Goal: Find specific page/section: Find specific page/section

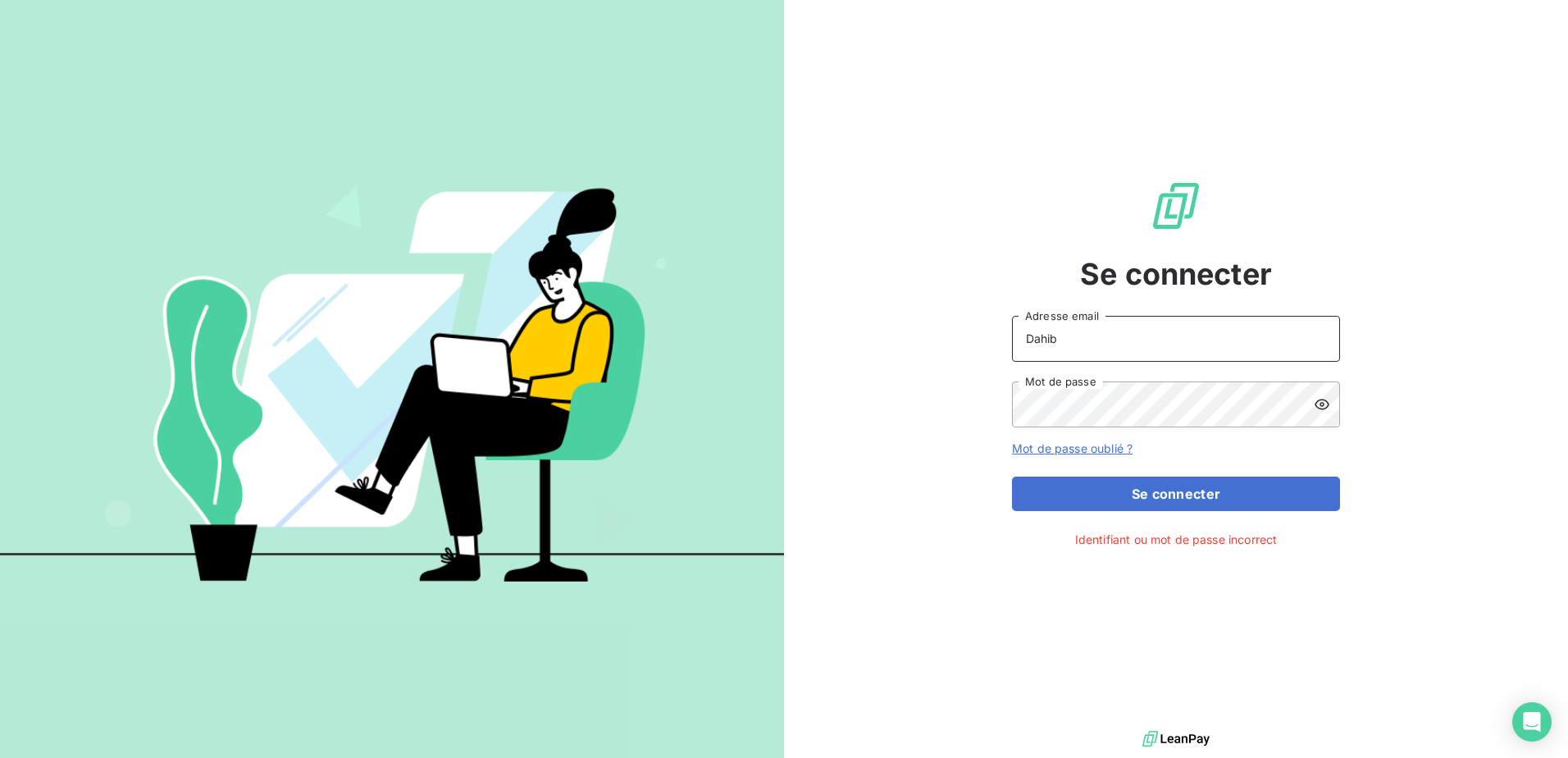
click at [1071, 341] on input "Dahib" at bounding box center [1176, 339] width 328 height 46
click at [1179, 333] on input "Dahib" at bounding box center [1176, 339] width 328 height 46
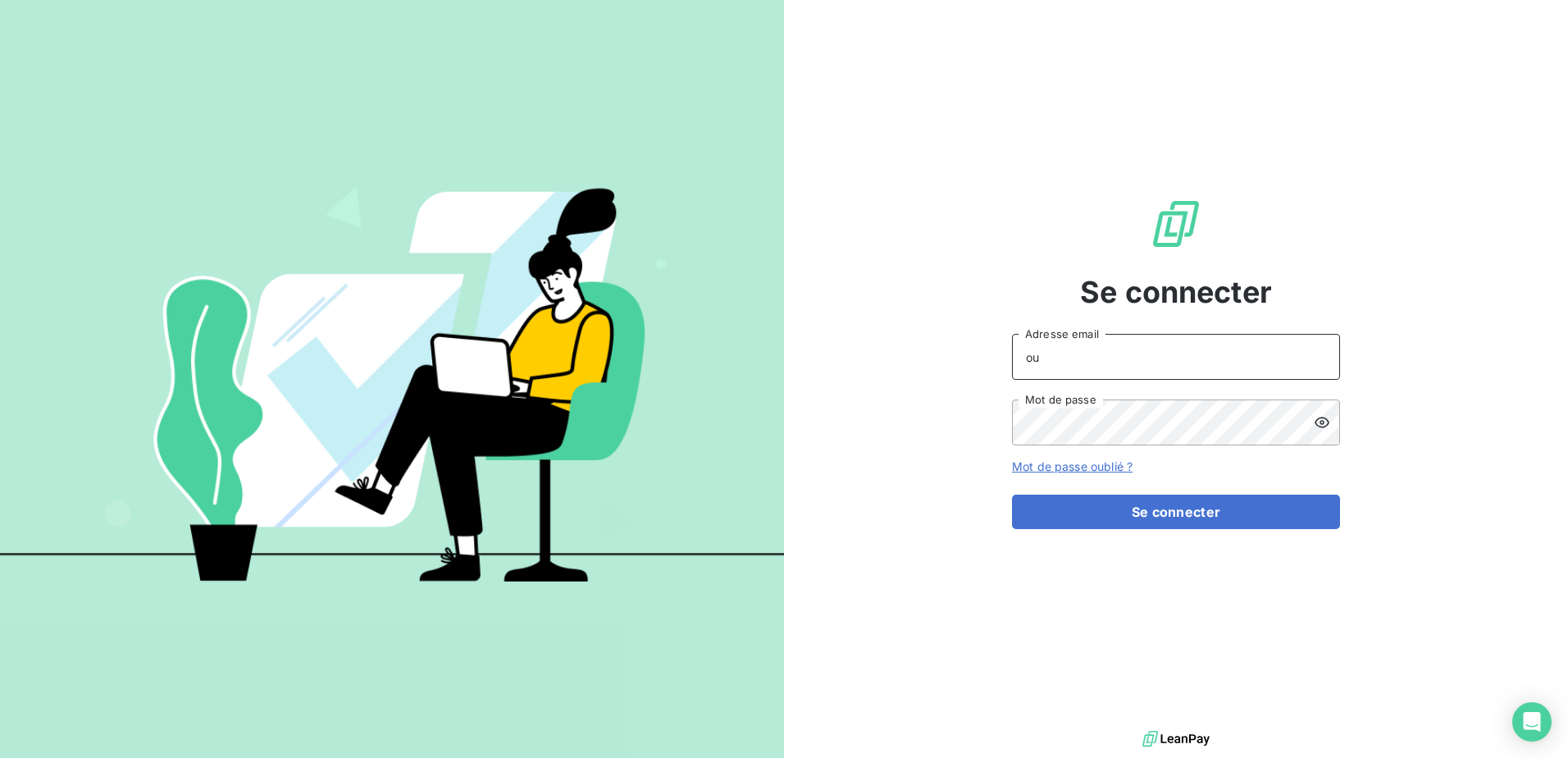
type input "[EMAIL_ADDRESS][DOMAIN_NAME]"
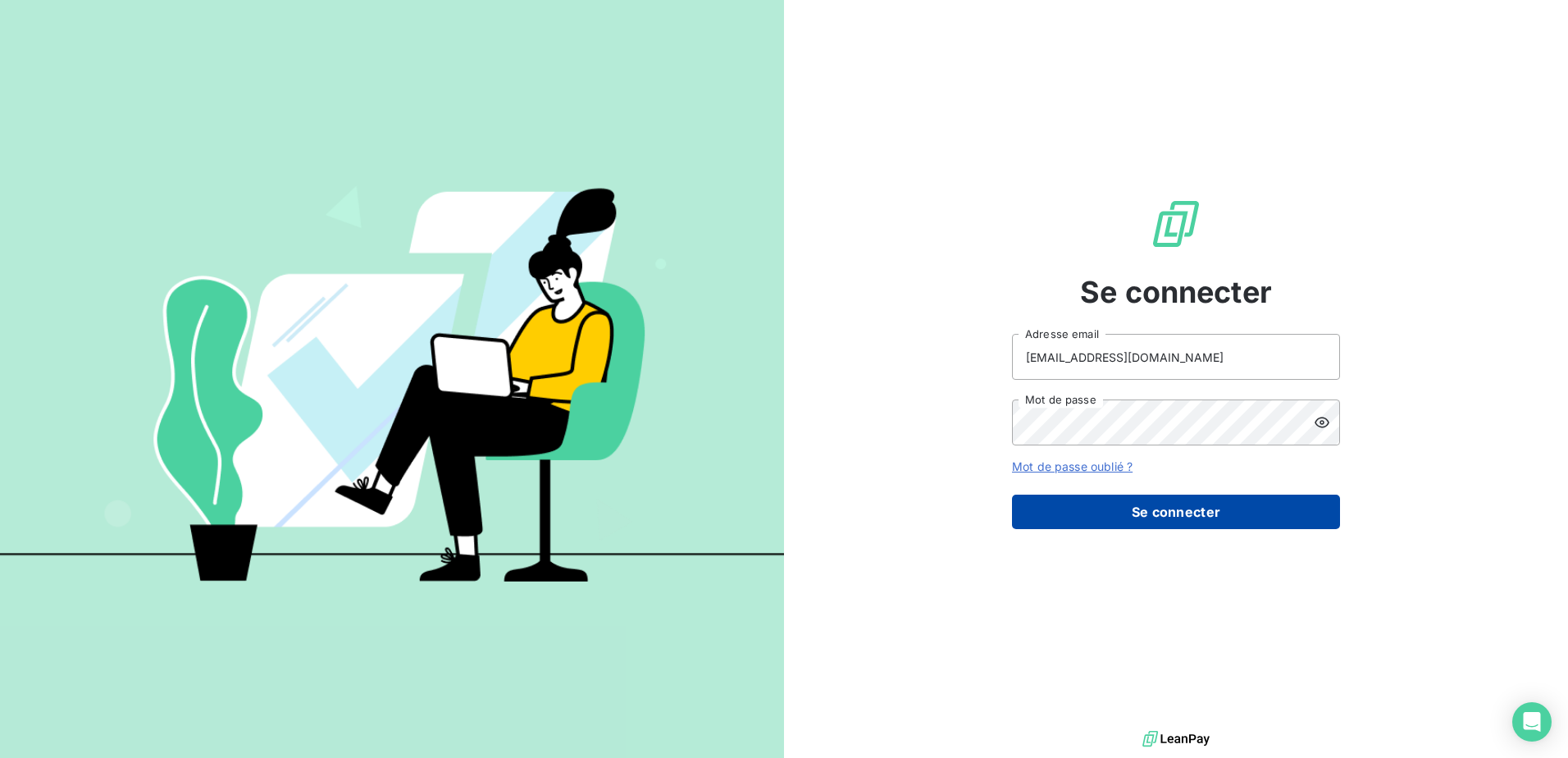
click at [1154, 523] on button "Se connecter" at bounding box center [1176, 512] width 328 height 34
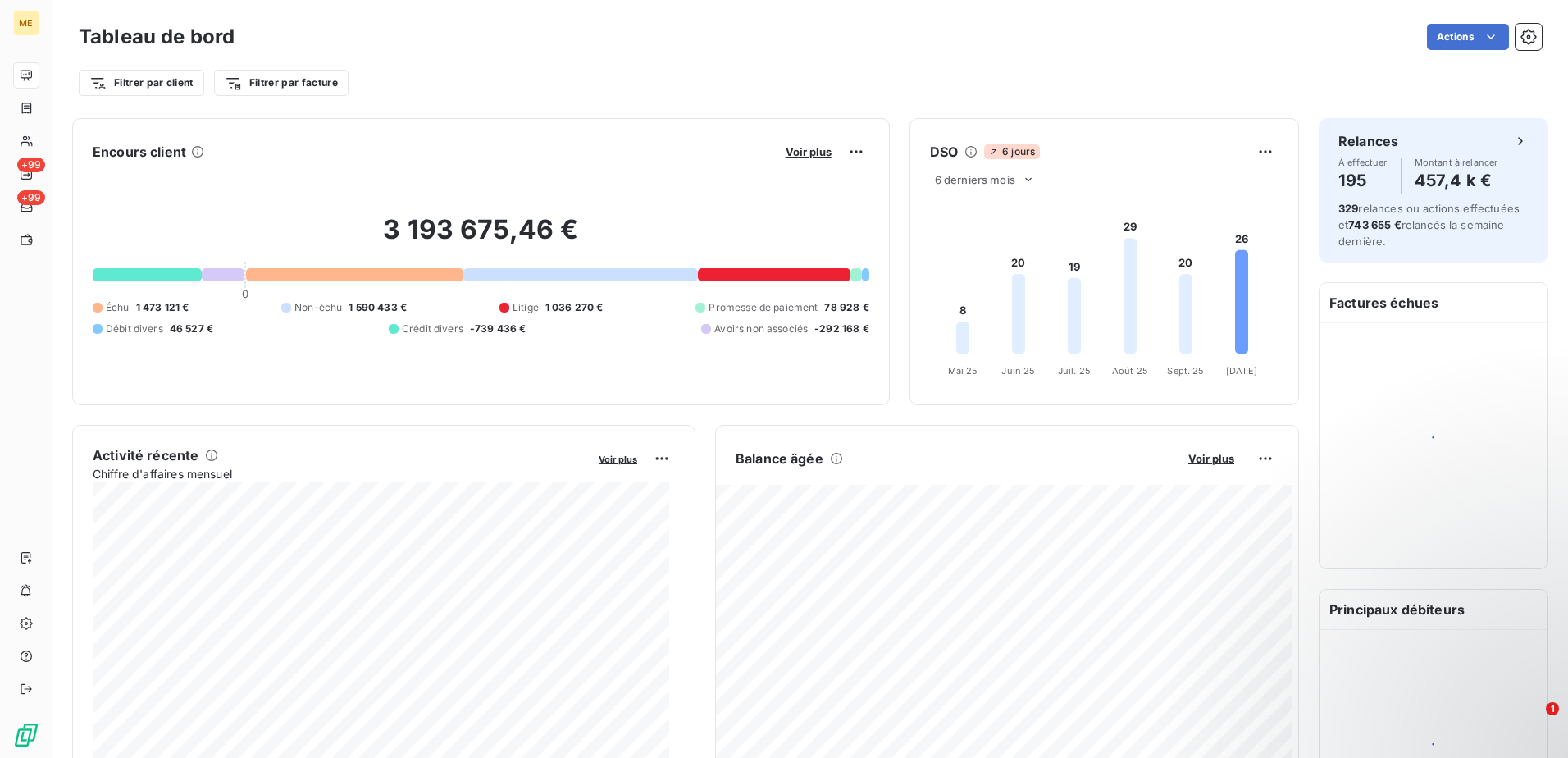
click at [762, 39] on div "Actions" at bounding box center [898, 36] width 1288 height 26
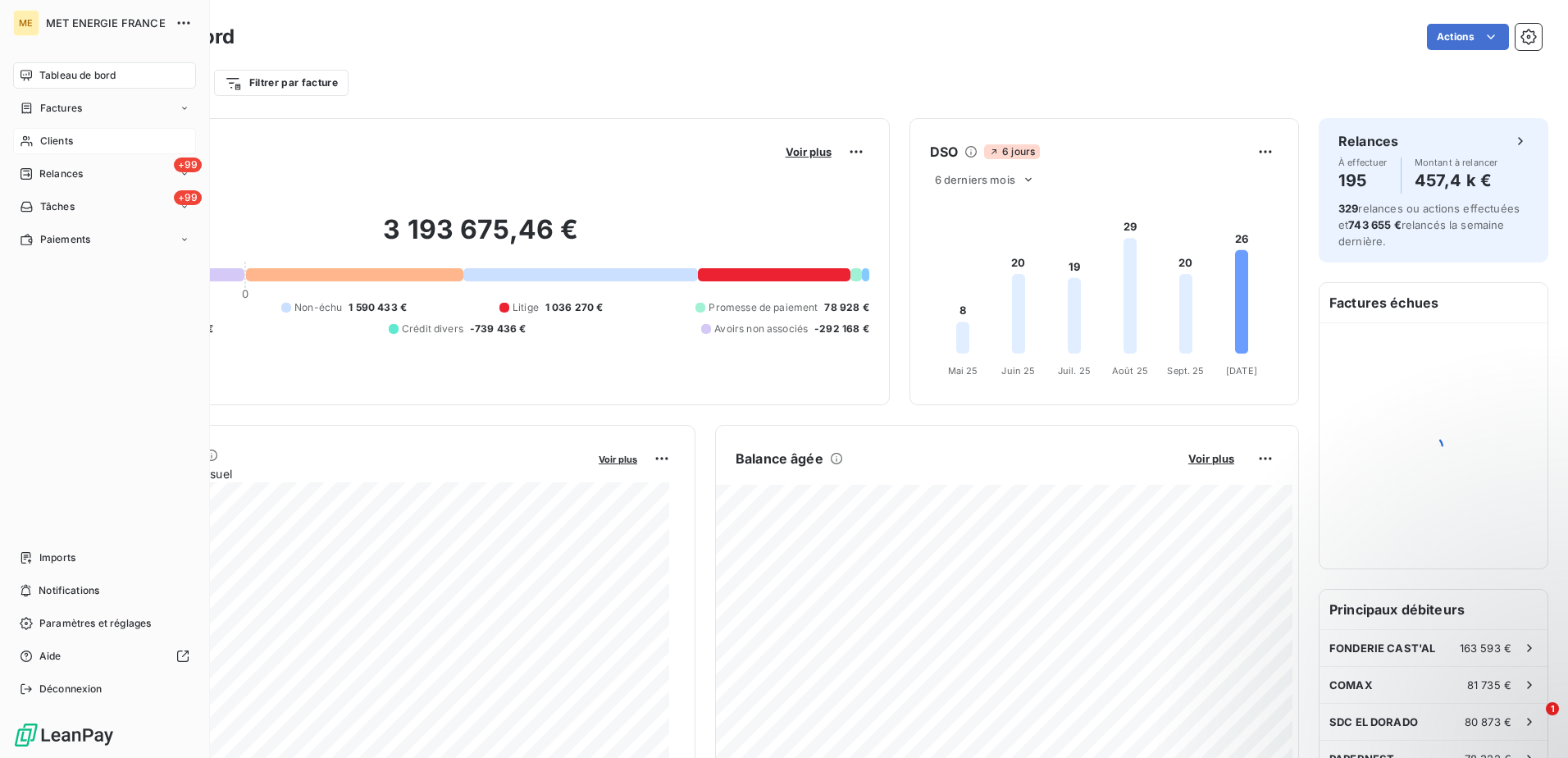
click at [58, 136] on span "Clients" at bounding box center [56, 140] width 33 height 15
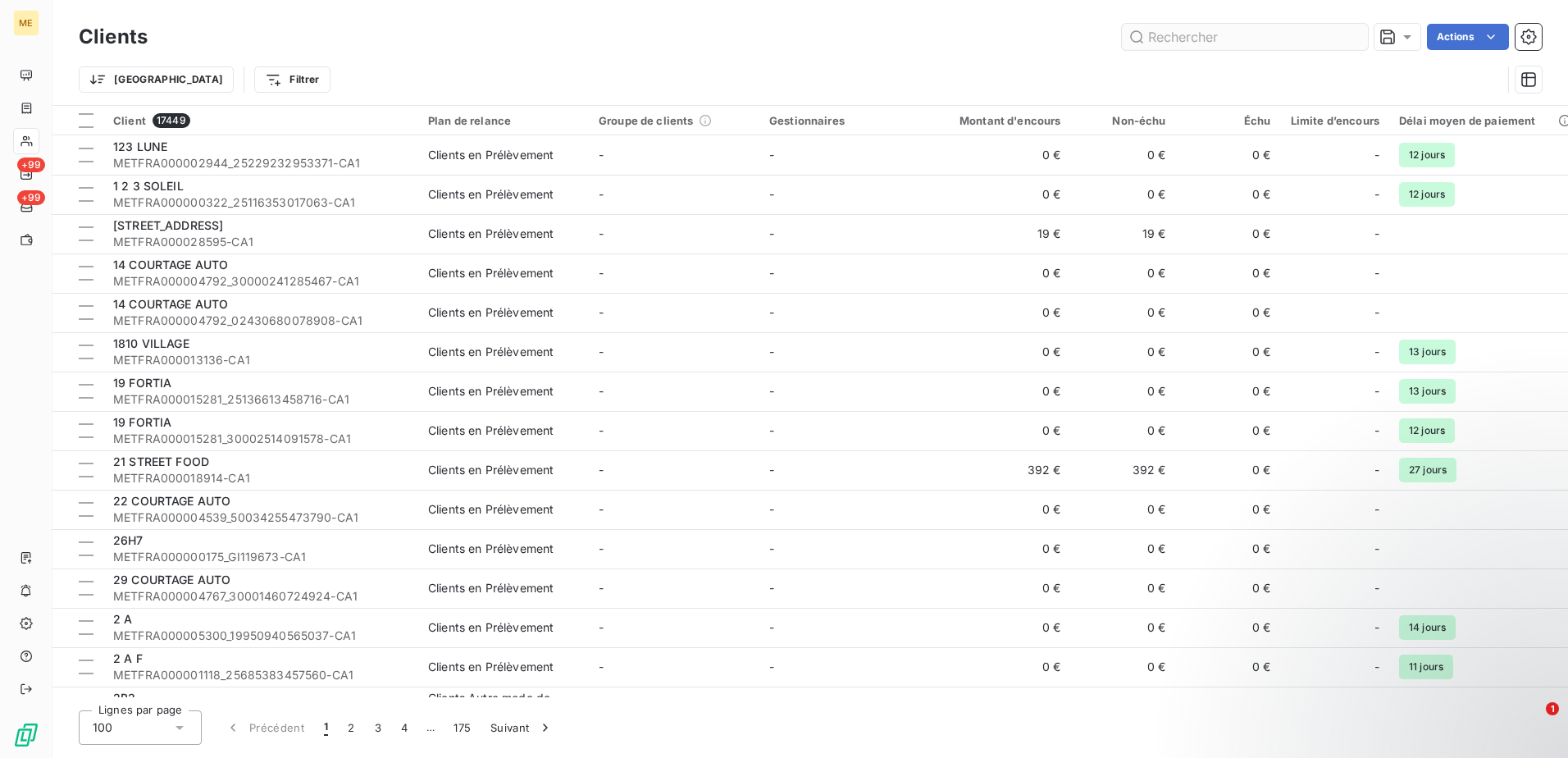
click at [1218, 42] on input "text" at bounding box center [1245, 36] width 246 height 26
click at [1235, 35] on input "text" at bounding box center [1245, 36] width 246 height 26
paste input "METFRA000002801"
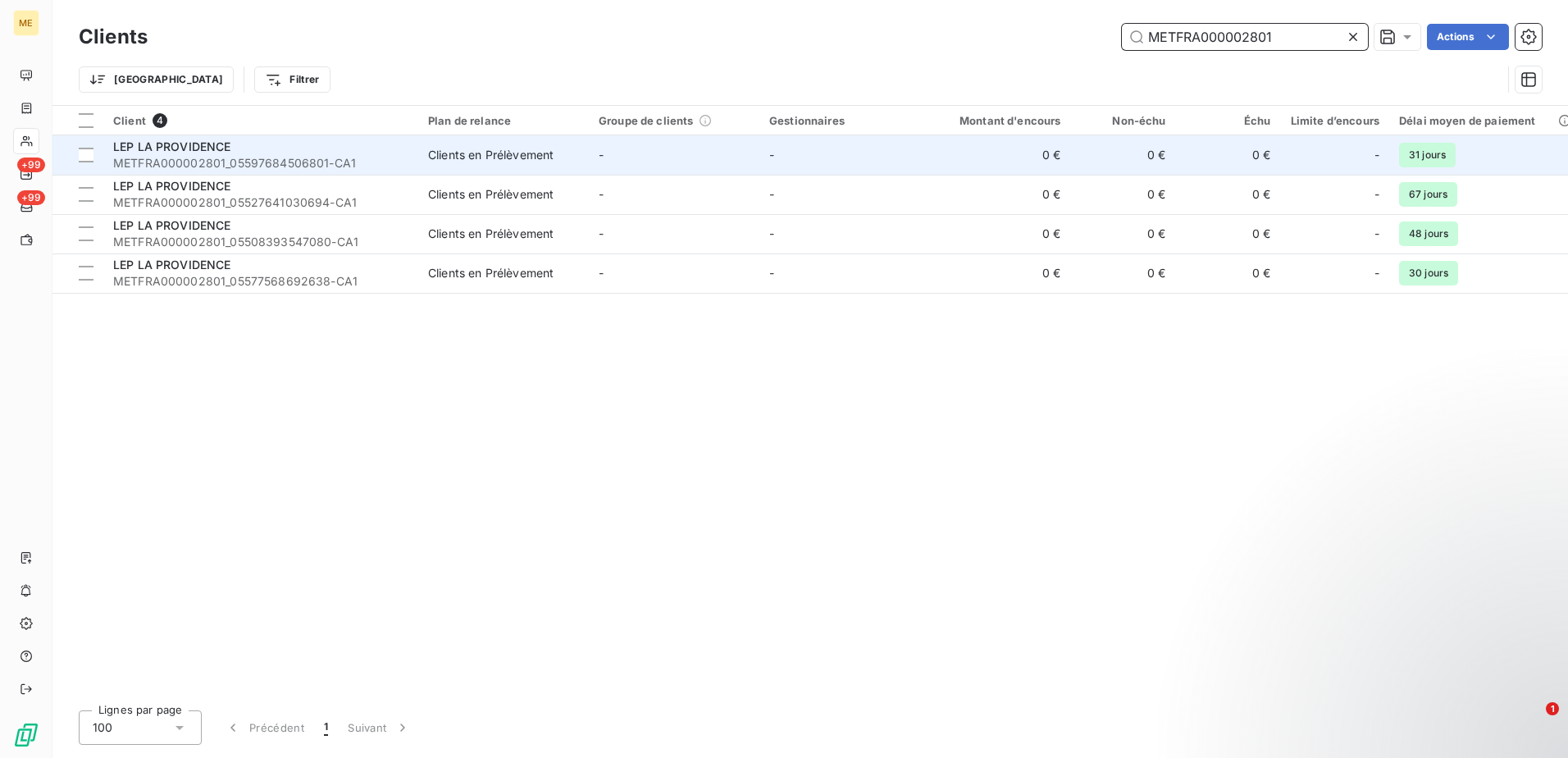
type input "METFRA000002801"
click at [238, 156] on span "METFRA000002801_05597684506801-CA1" at bounding box center [261, 162] width 296 height 17
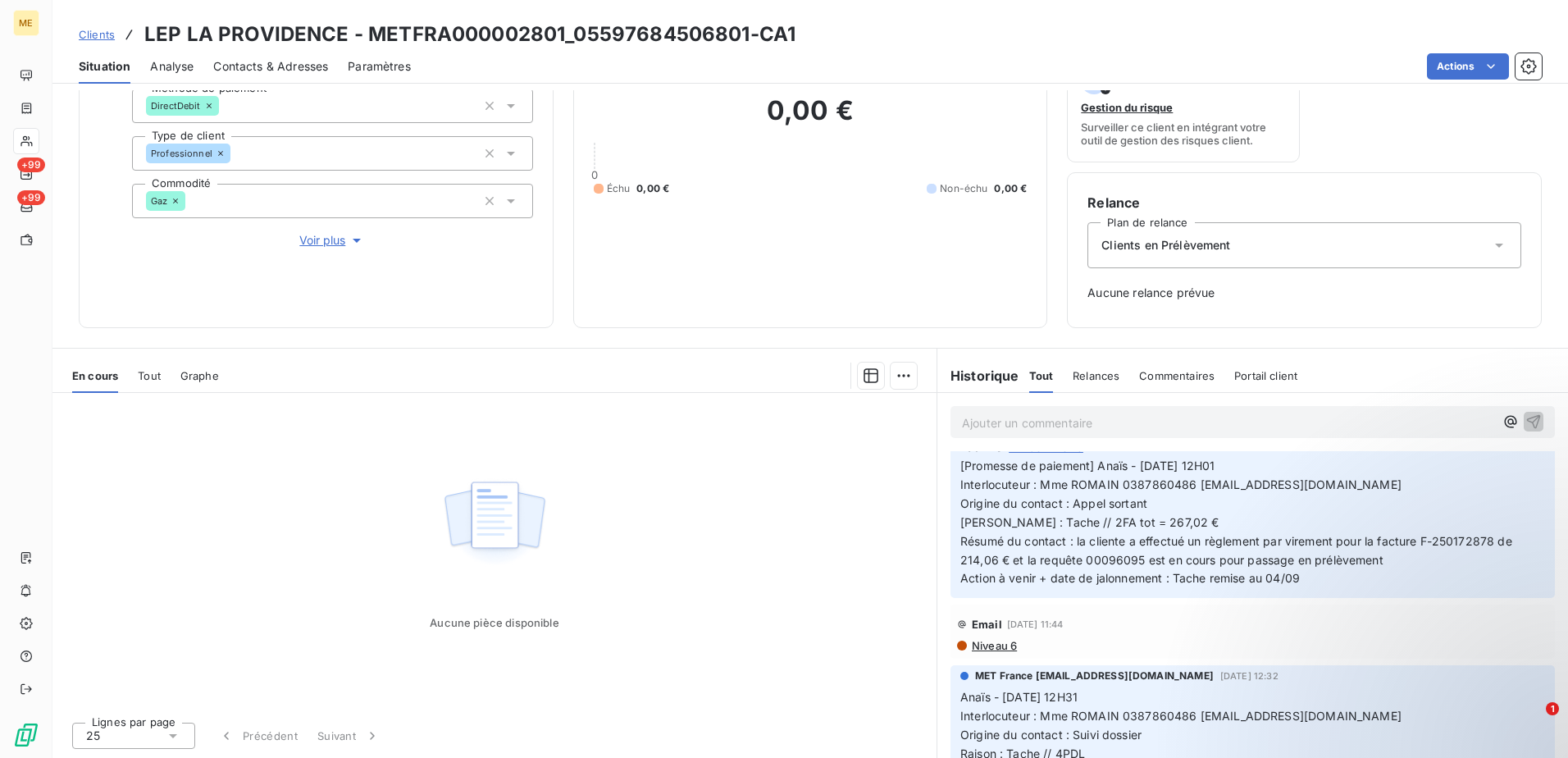
scroll to position [411, 0]
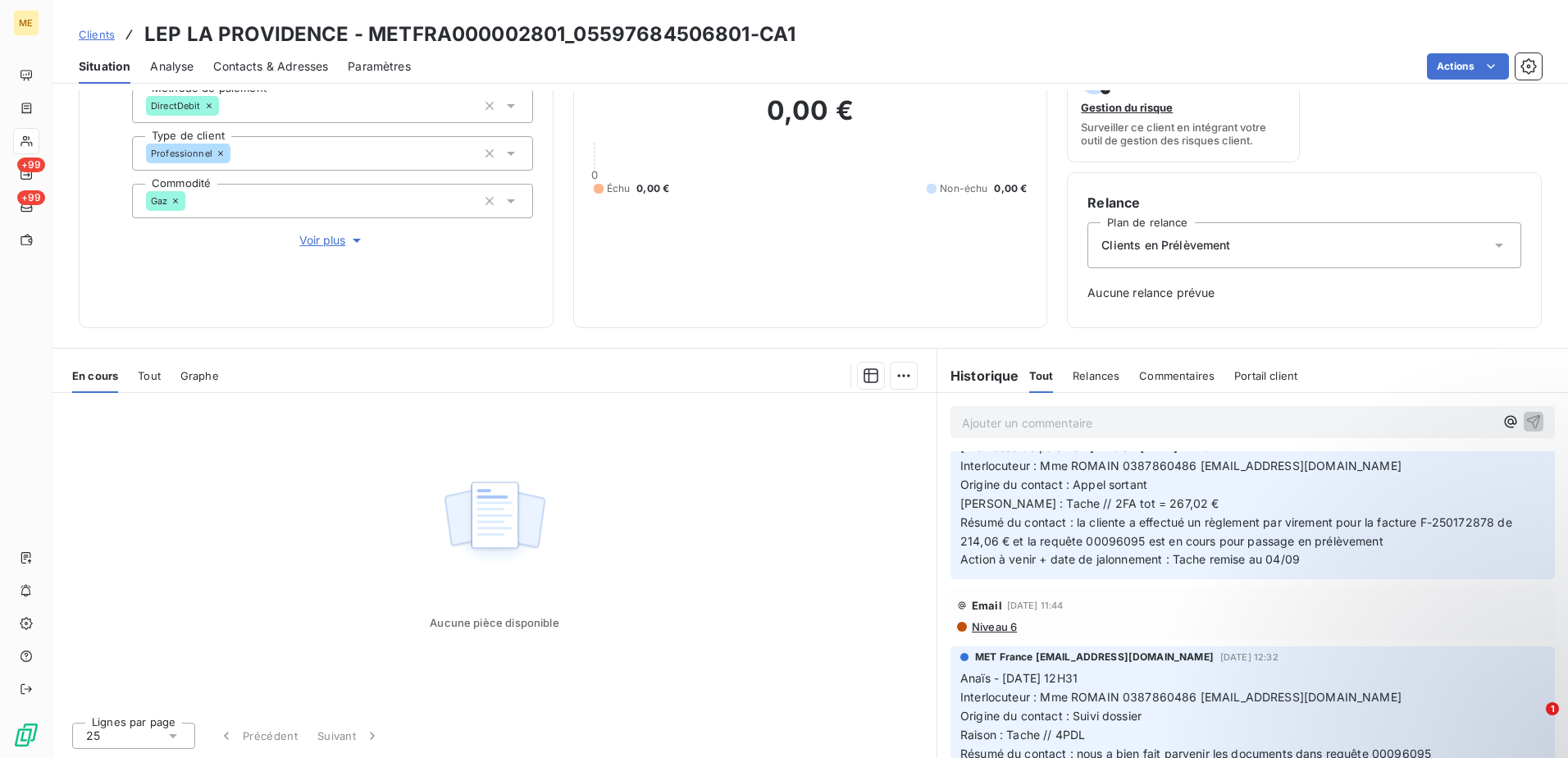
click at [1164, 384] on div "Commentaires" at bounding box center [1177, 376] width 76 height 34
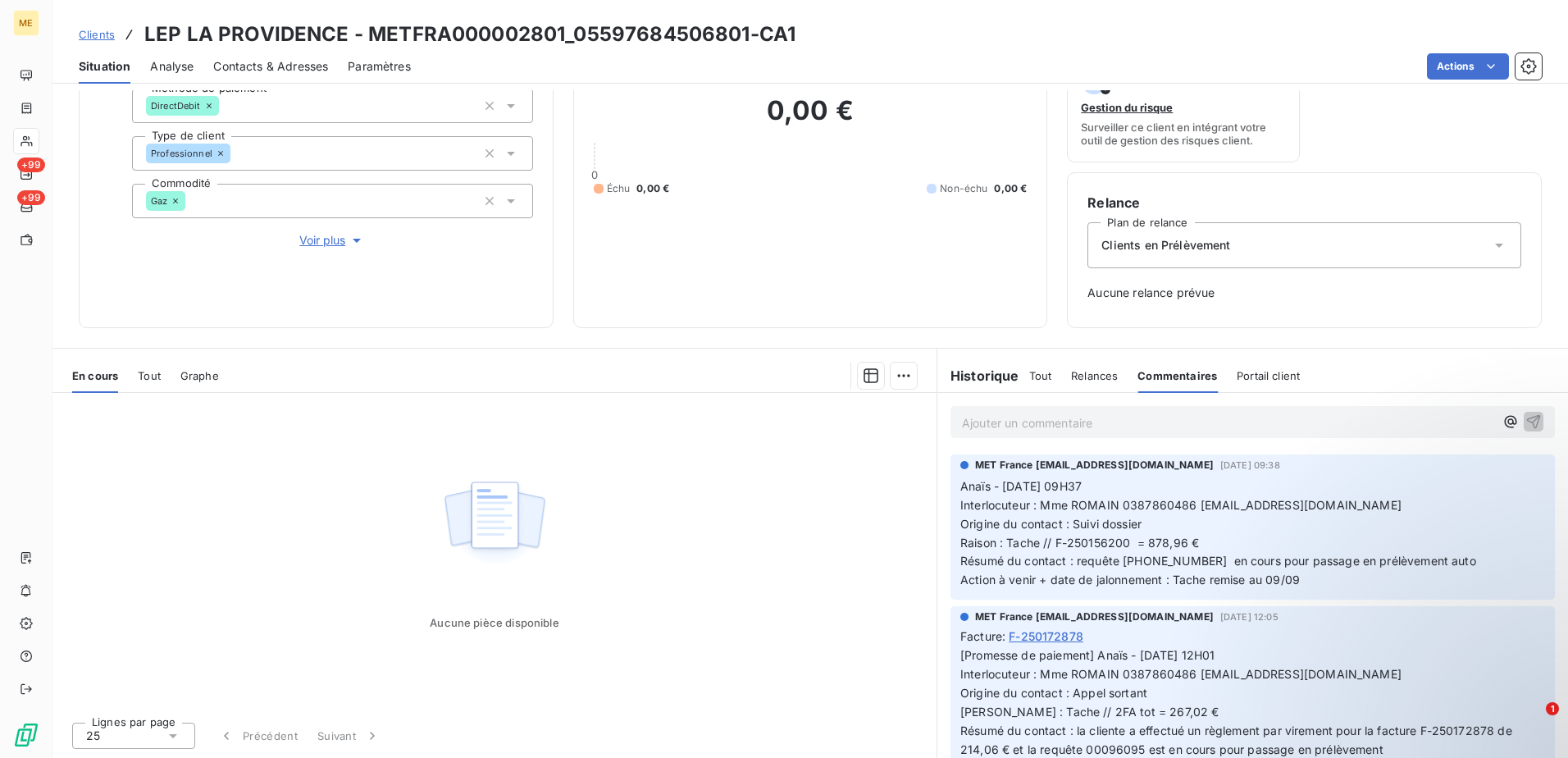
click at [1071, 379] on span "Relances" at bounding box center [1094, 375] width 47 height 13
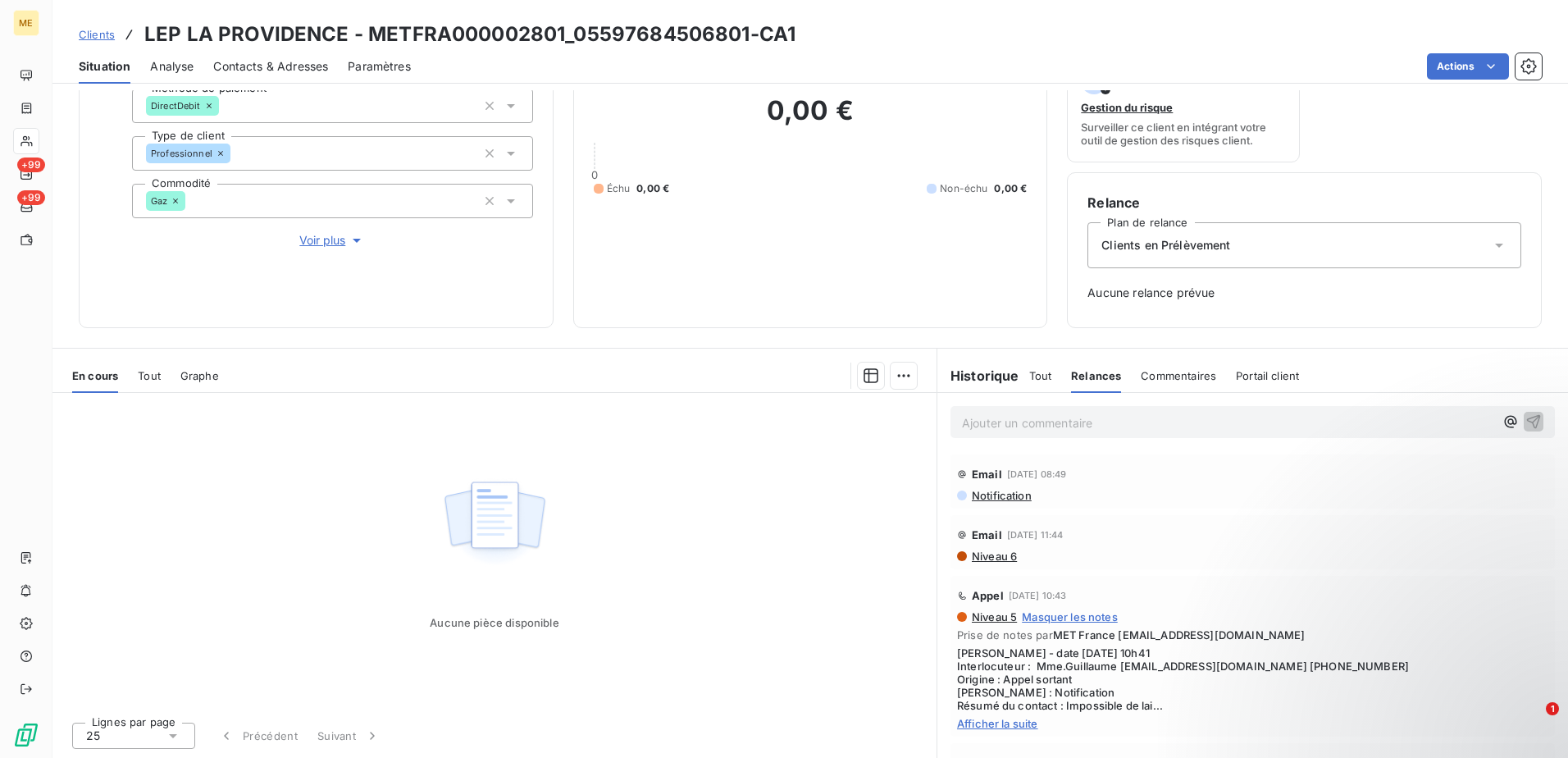
click at [1029, 376] on span "Tout" at bounding box center [1041, 375] width 23 height 13
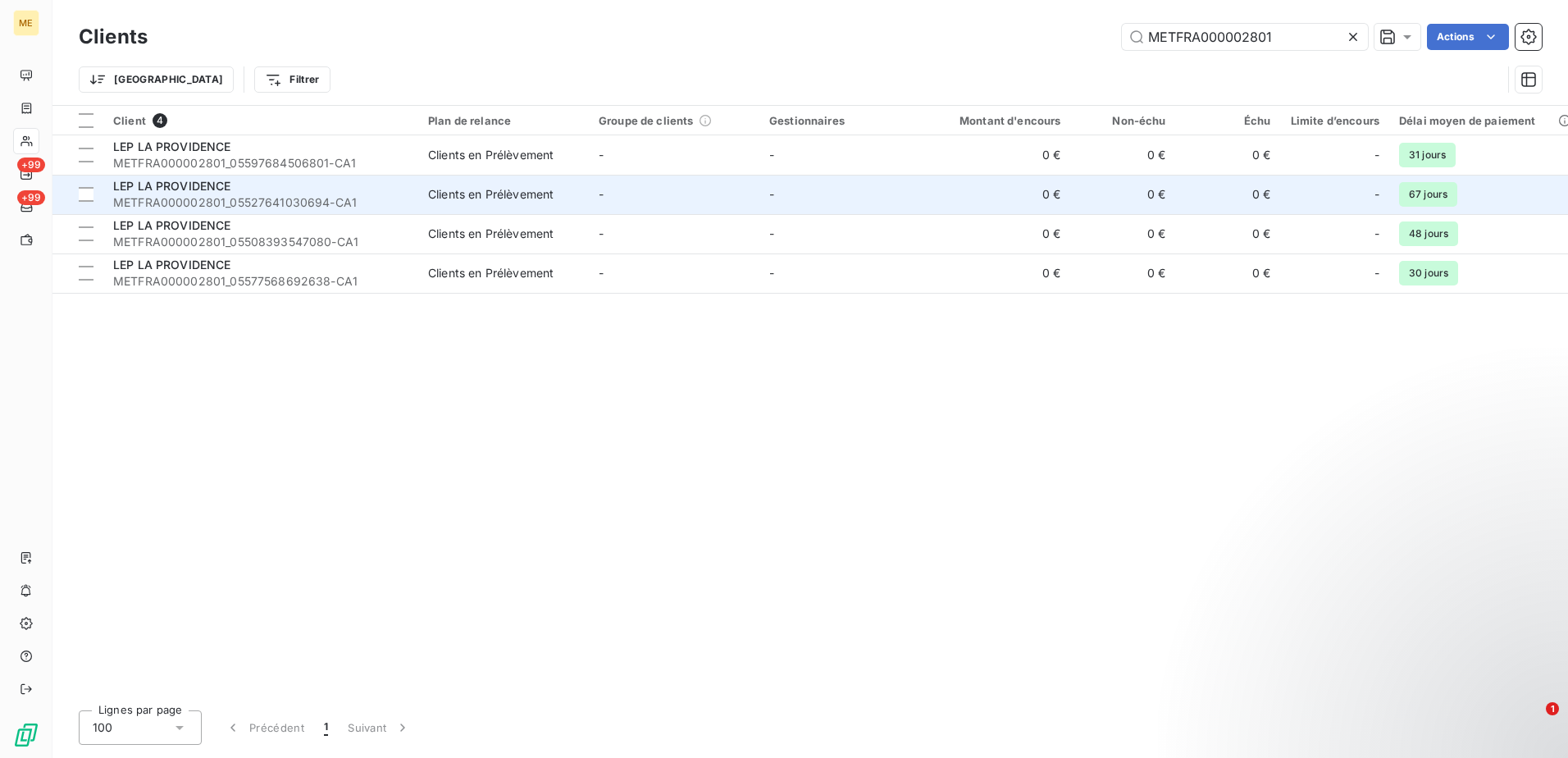
click at [246, 203] on span "METFRA000002801_05527641030694-CA1" at bounding box center [261, 202] width 296 height 17
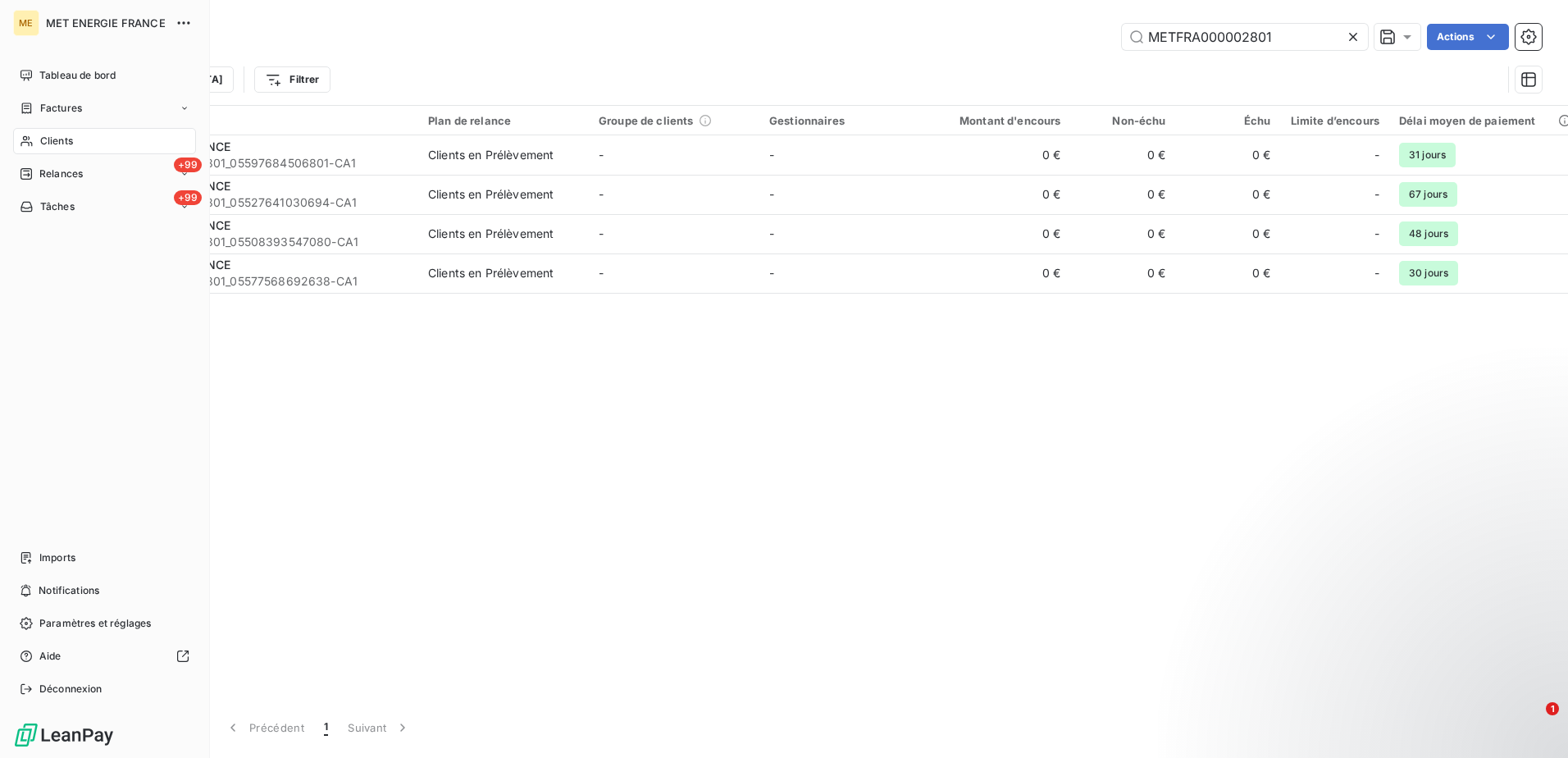
click at [26, 133] on div "Clients" at bounding box center [104, 141] width 183 height 26
click at [83, 149] on div "Clients" at bounding box center [104, 141] width 183 height 26
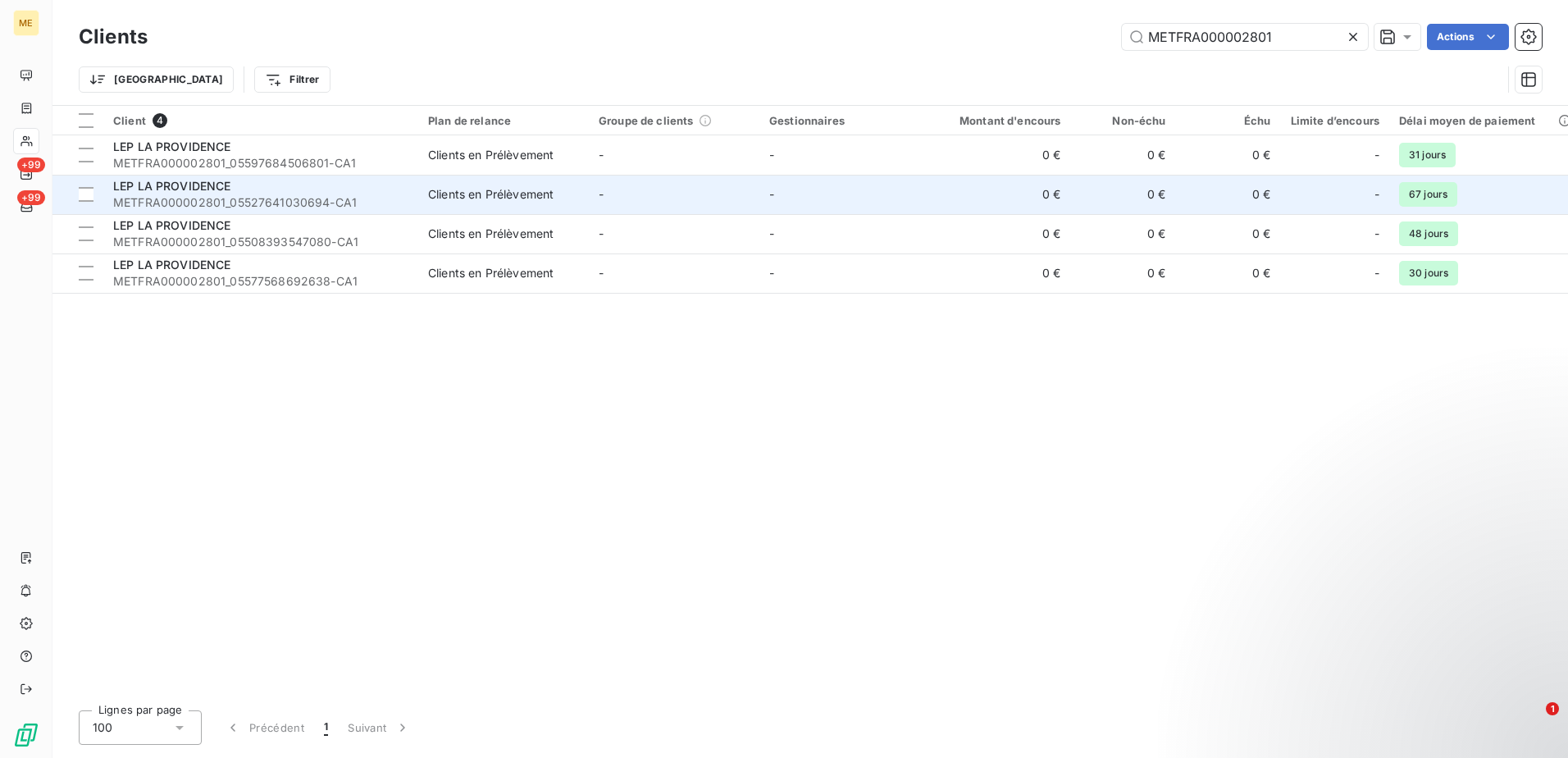
drag, startPoint x: 757, startPoint y: 406, endPoint x: 1009, endPoint y: 206, distance: 321.7
click at [762, 403] on div "Client 4 Plan de relance Groupe de clients Gestionnaires Montant d'encours Non-…" at bounding box center [810, 402] width 1515 height 592
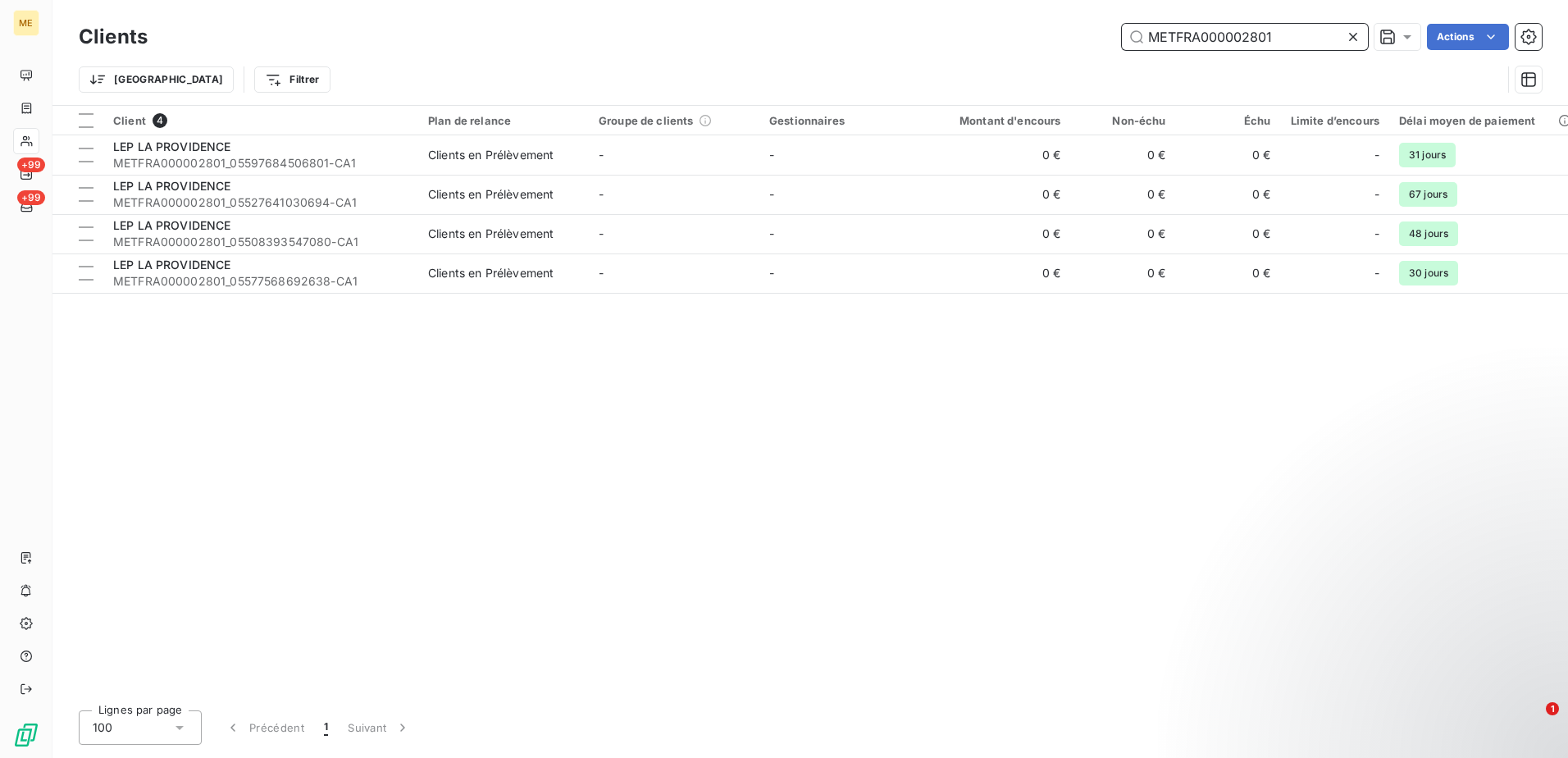
click at [1290, 39] on input "METFRA000002801" at bounding box center [1245, 36] width 246 height 26
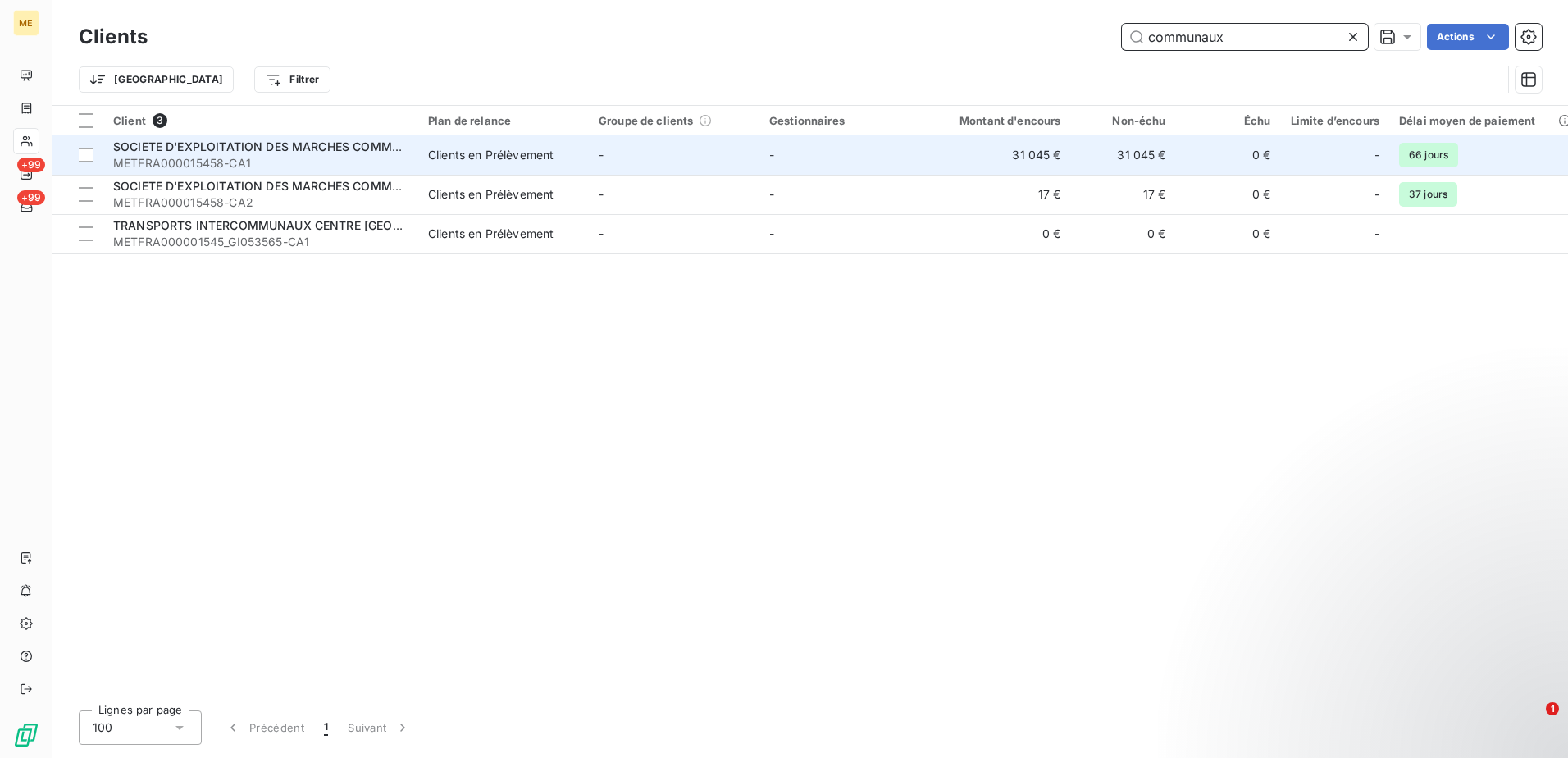
type input "communaux"
click at [291, 154] on div "SOCIETE D'EXPLOITATION DES MARCHES COMMUNAUX" at bounding box center [261, 147] width 296 height 17
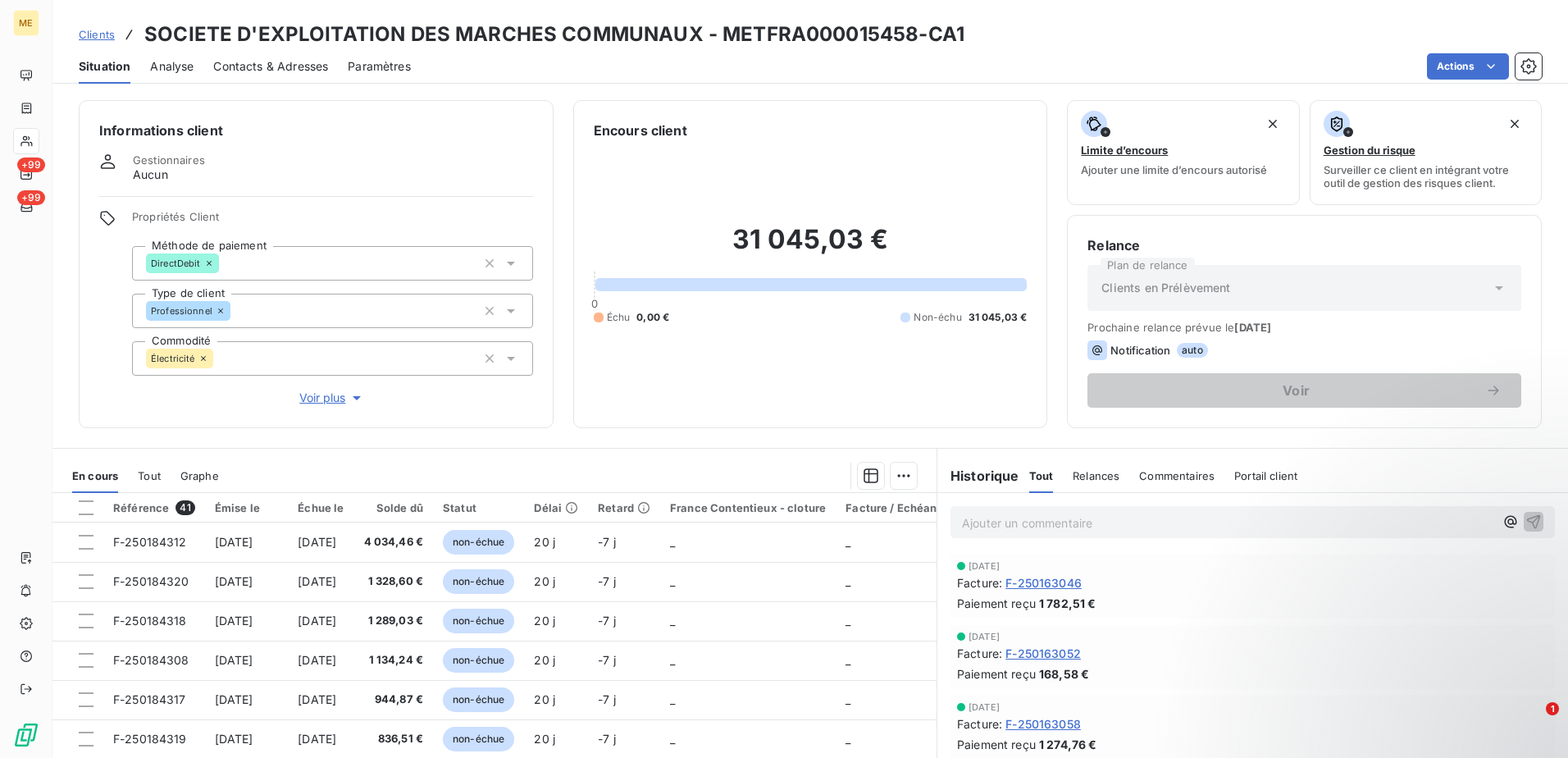
click at [321, 406] on span "Voir plus" at bounding box center [332, 398] width 65 height 17
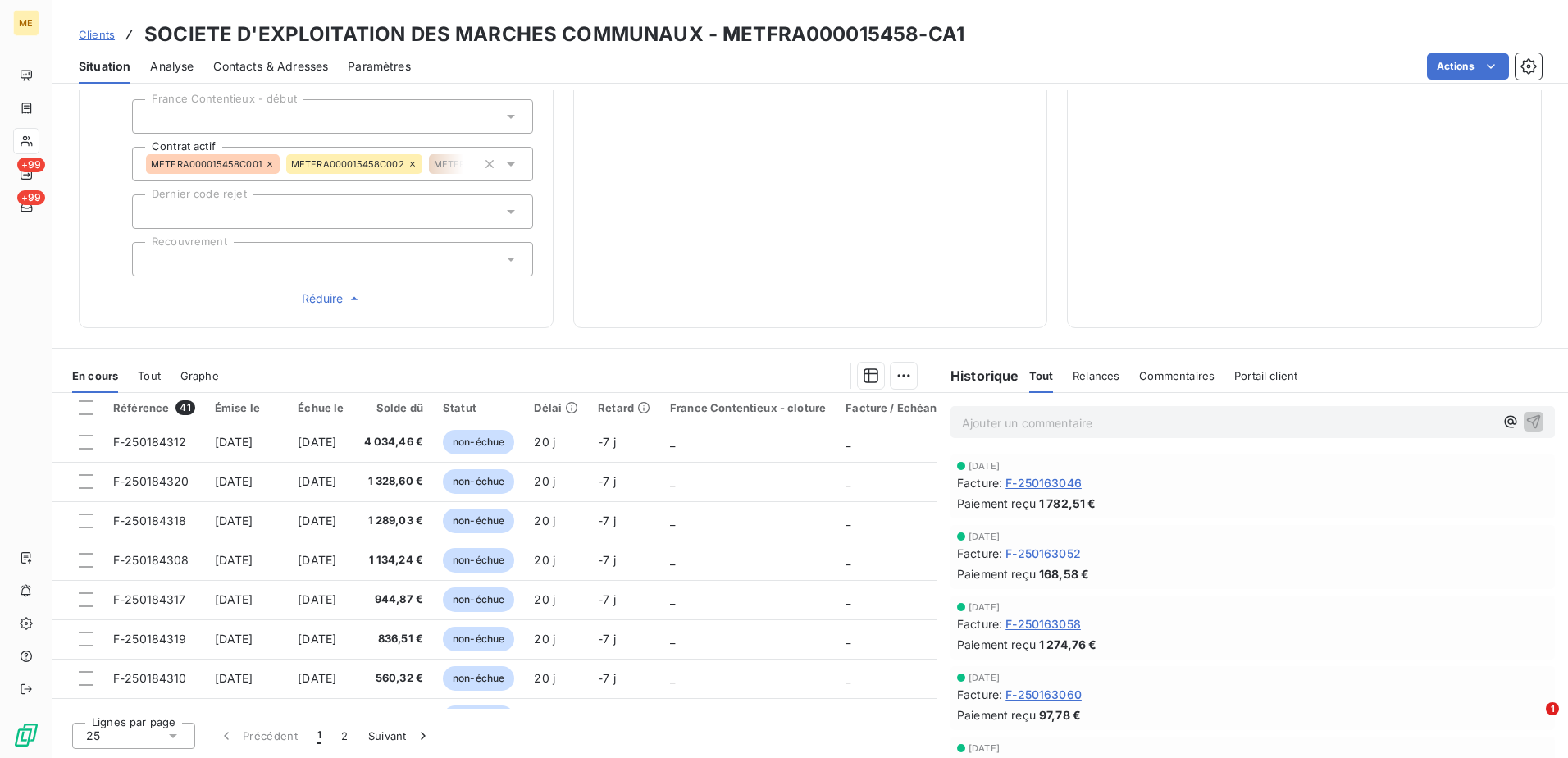
click at [1181, 377] on span "Commentaires" at bounding box center [1177, 375] width 76 height 13
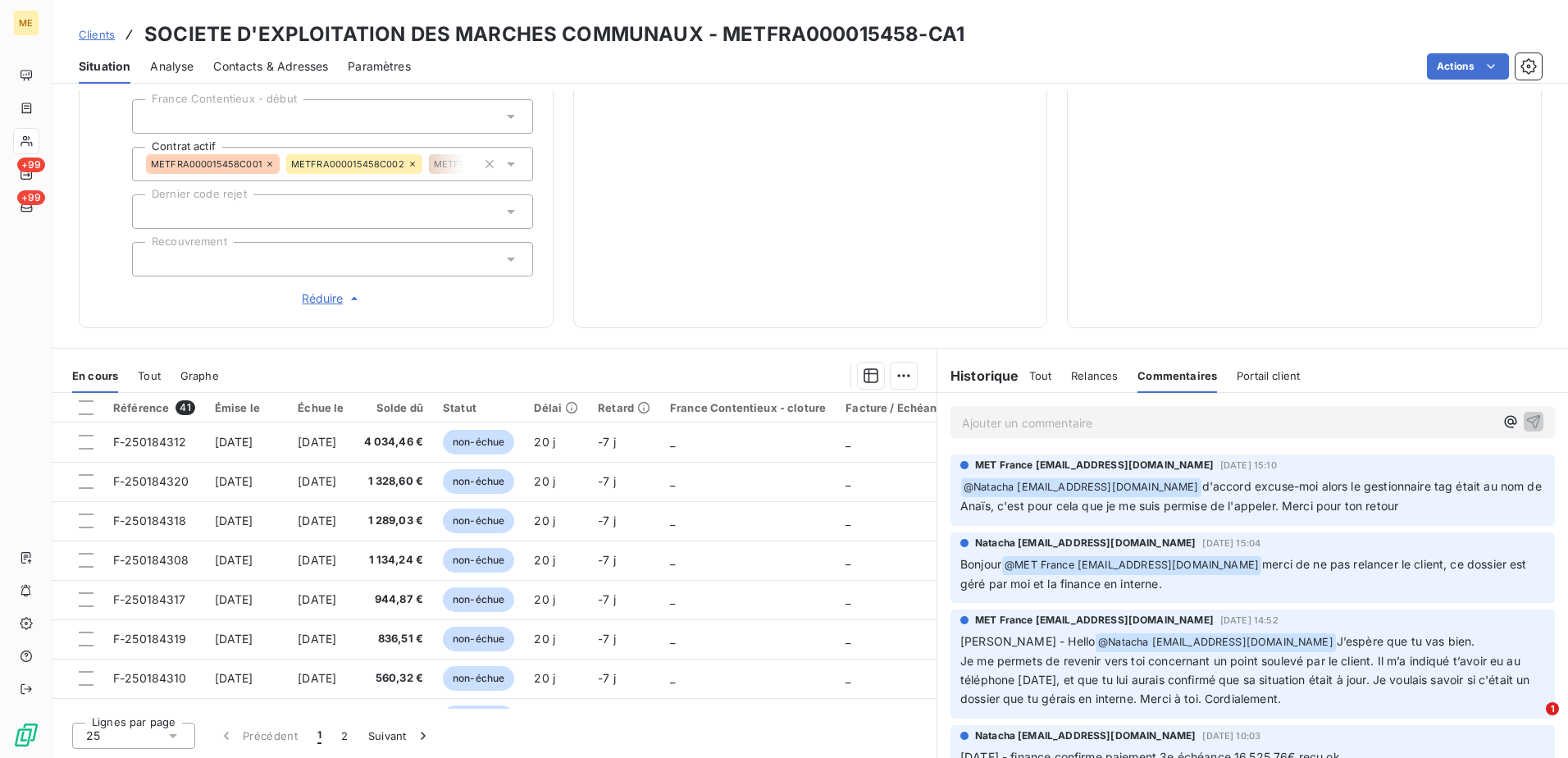
drag, startPoint x: 1038, startPoint y: 353, endPoint x: 1031, endPoint y: 371, distance: 19.3
click at [1038, 358] on div "Historique Tout Relances Commentaires Portail client Tout Relances Commentaires…" at bounding box center [1253, 371] width 630 height 45
click at [1033, 371] on span "Tout" at bounding box center [1041, 375] width 23 height 13
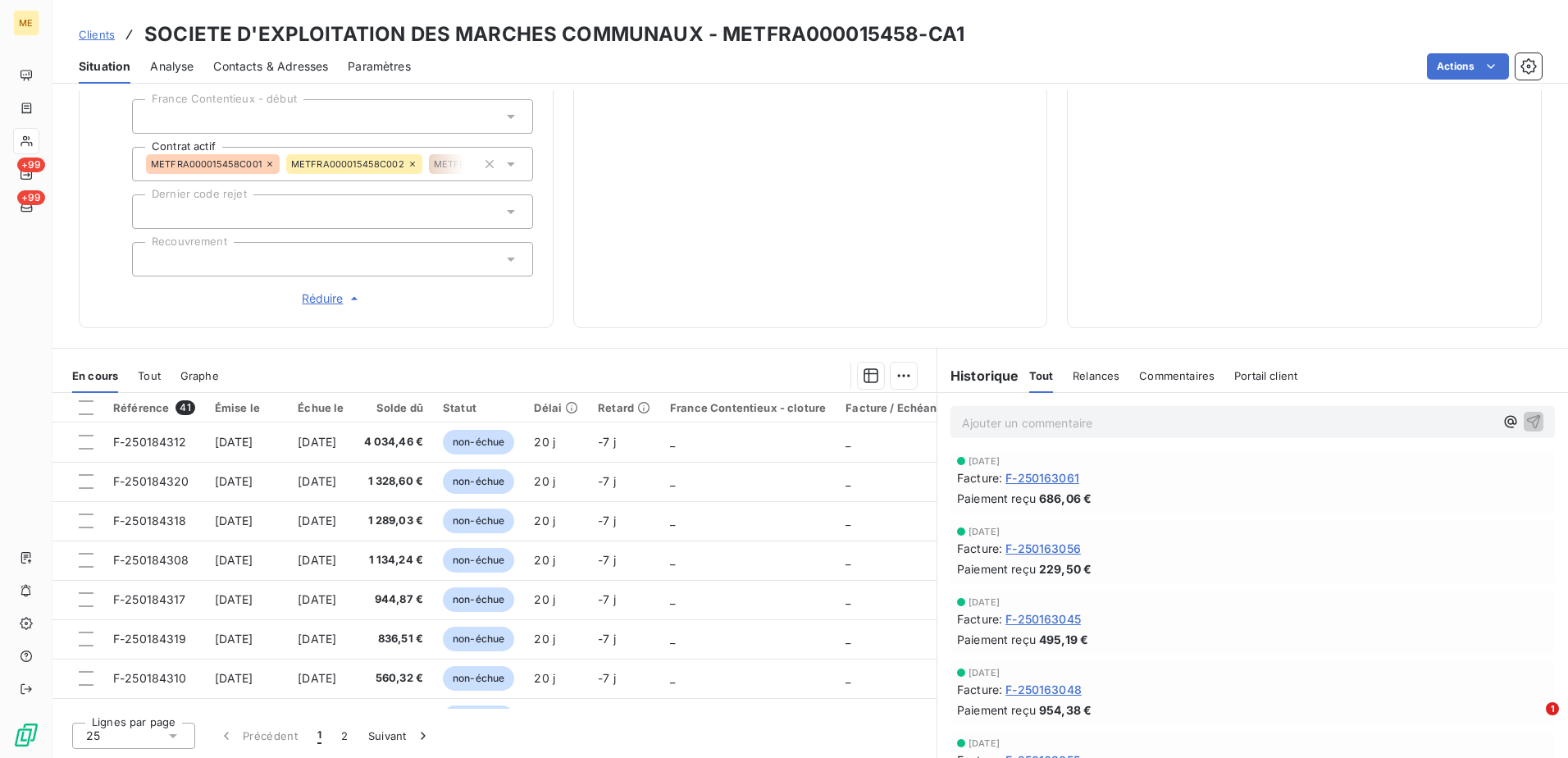
scroll to position [328, 0]
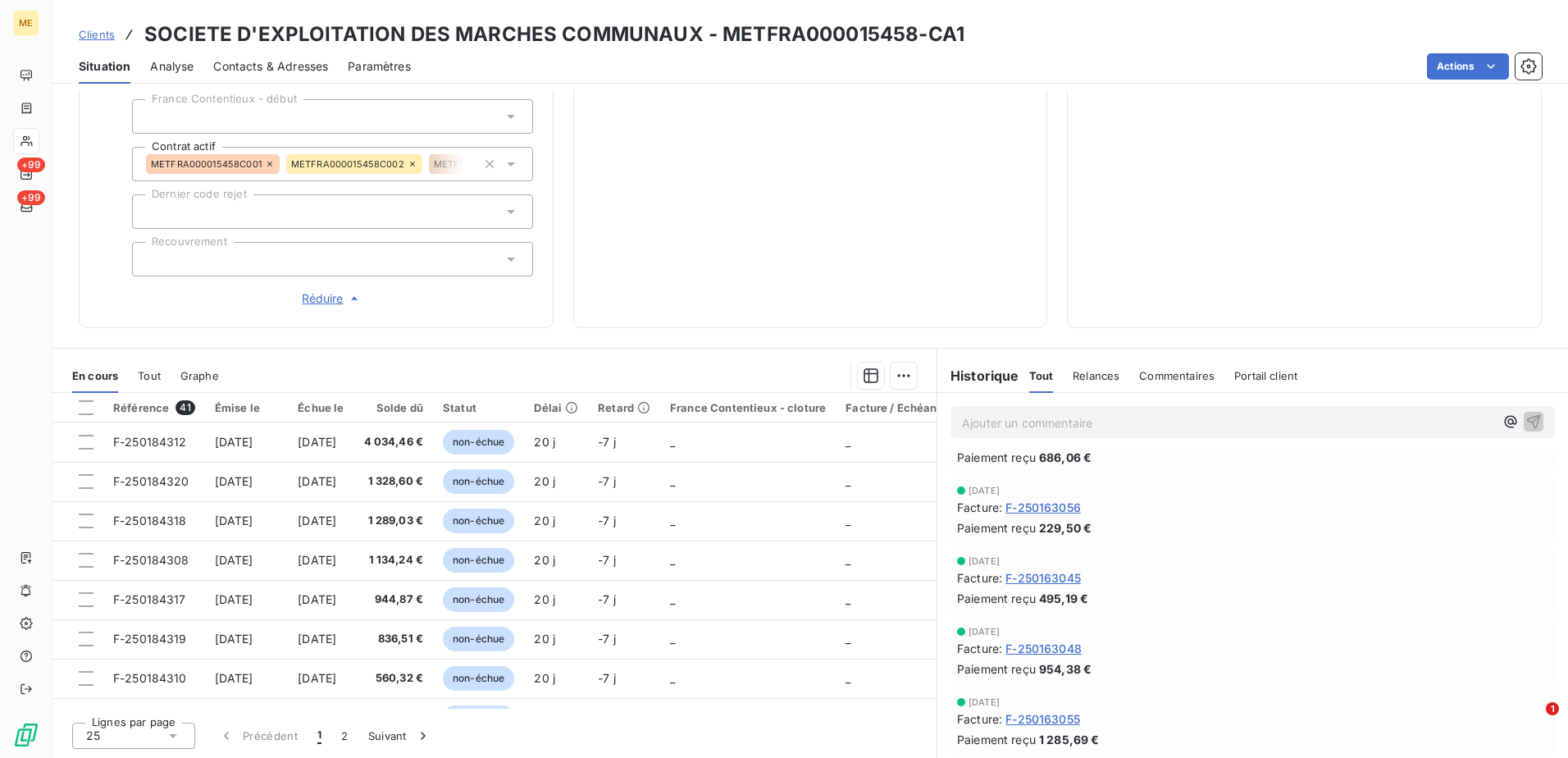
click at [1128, 520] on div "Paiement reçu 229,50 €" at bounding box center [1253, 528] width 591 height 18
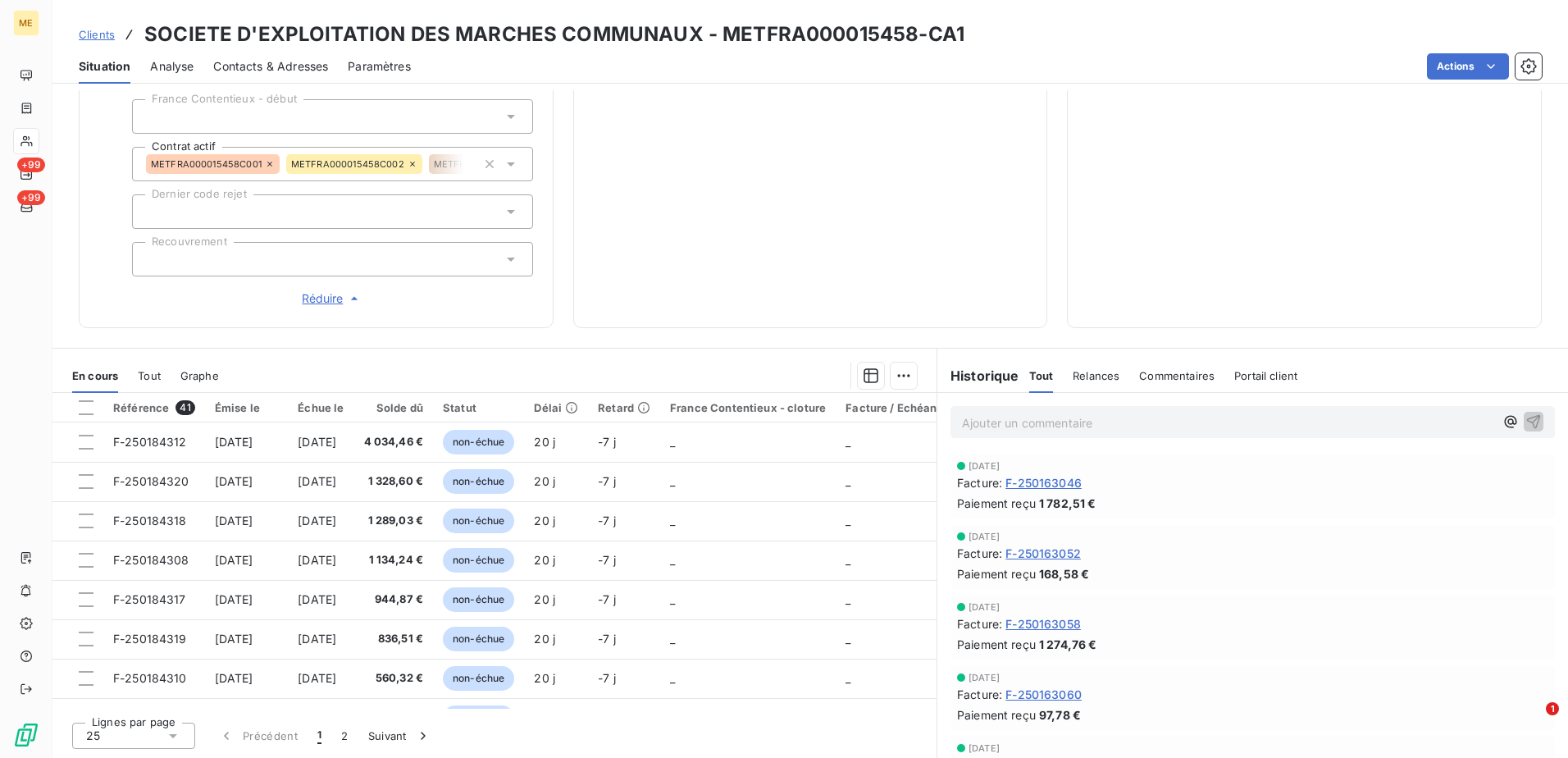
scroll to position [527, 0]
